Goal: Task Accomplishment & Management: Complete application form

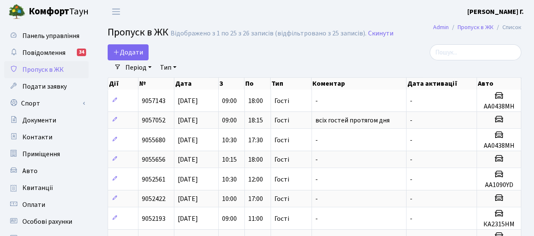
select select "25"
click at [137, 49] on span "Додати" at bounding box center [128, 52] width 30 height 9
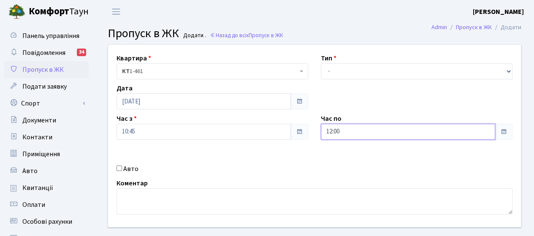
click at [349, 136] on input "12:00" at bounding box center [408, 132] width 174 height 16
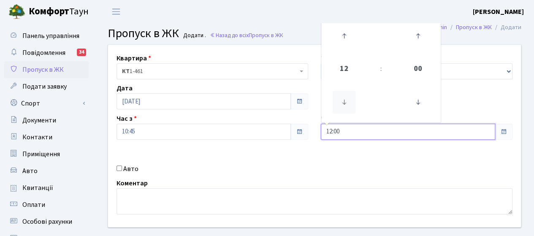
click at [346, 104] on icon at bounding box center [344, 102] width 23 height 23
click at [346, 38] on icon at bounding box center [344, 36] width 23 height 23
click at [344, 108] on icon at bounding box center [344, 102] width 23 height 23
click at [347, 38] on icon at bounding box center [344, 36] width 23 height 23
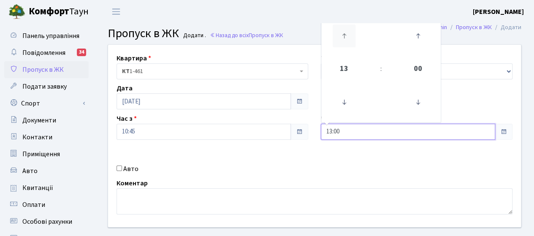
click at [347, 38] on icon at bounding box center [344, 36] width 23 height 23
type input "16:00"
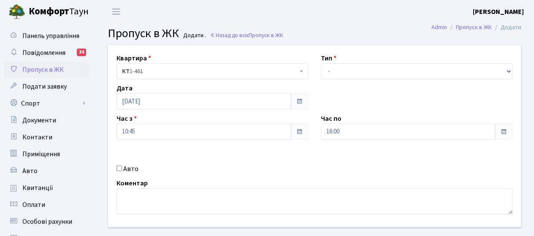
click at [176, 167] on div "Авто" at bounding box center [212, 169] width 204 height 10
click at [128, 168] on label "Авто" at bounding box center [130, 169] width 15 height 10
click at [122, 168] on input "Авто" at bounding box center [119, 168] width 5 height 5
checkbox input "true"
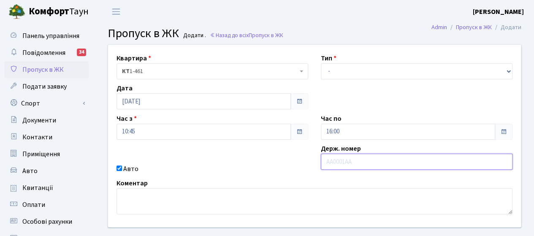
click at [386, 161] on input "text" at bounding box center [417, 162] width 192 height 16
type input "АА5142ЕК"
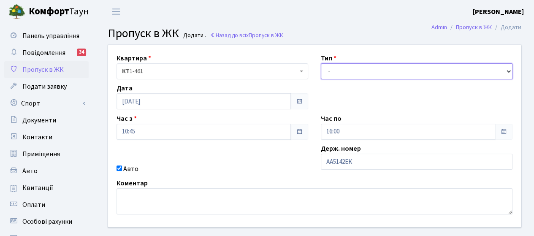
click at [357, 76] on select "- Доставка Таксі Гості Сервіс" at bounding box center [417, 71] width 192 height 16
select select "3"
click at [321, 63] on select "- Доставка Таксі Гості Сервіс" at bounding box center [417, 71] width 192 height 16
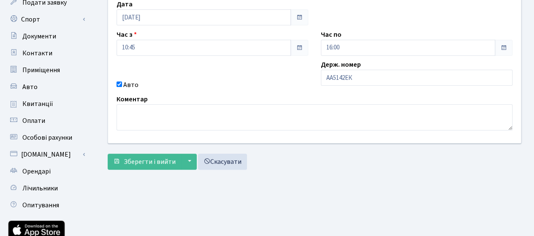
scroll to position [84, 0]
click at [136, 161] on span "Зберегти і вийти" at bounding box center [150, 161] width 52 height 9
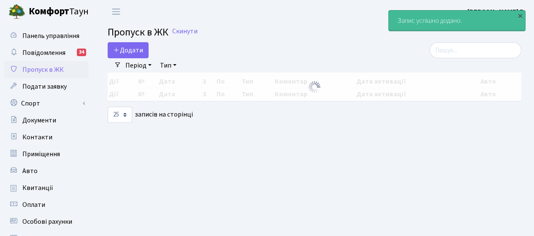
select select "25"
